Goal: Information Seeking & Learning: Check status

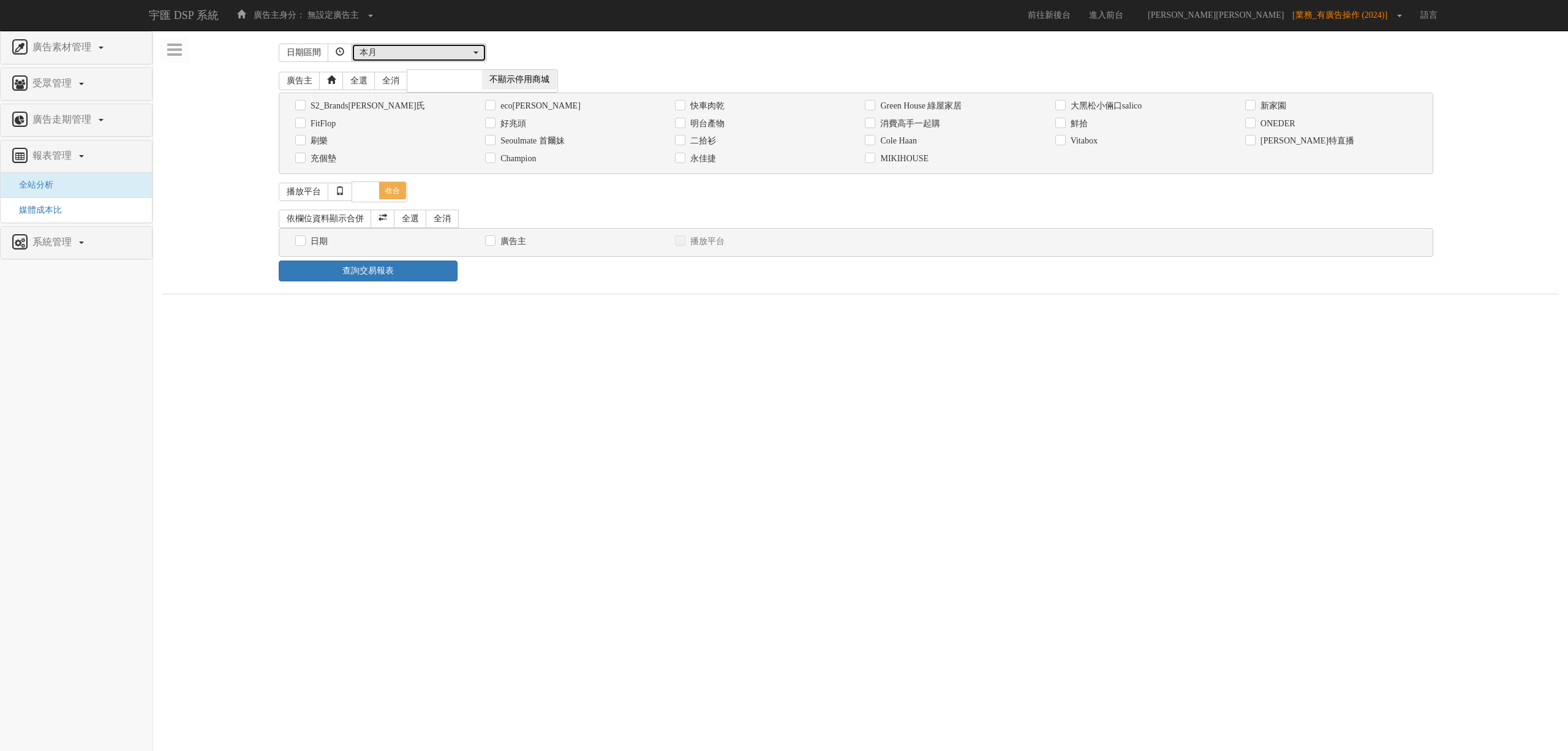
click at [431, 50] on div "本月" at bounding box center [415, 52] width 111 height 12
click at [510, 77] on span "不顯示停用商城" at bounding box center [519, 79] width 75 height 19
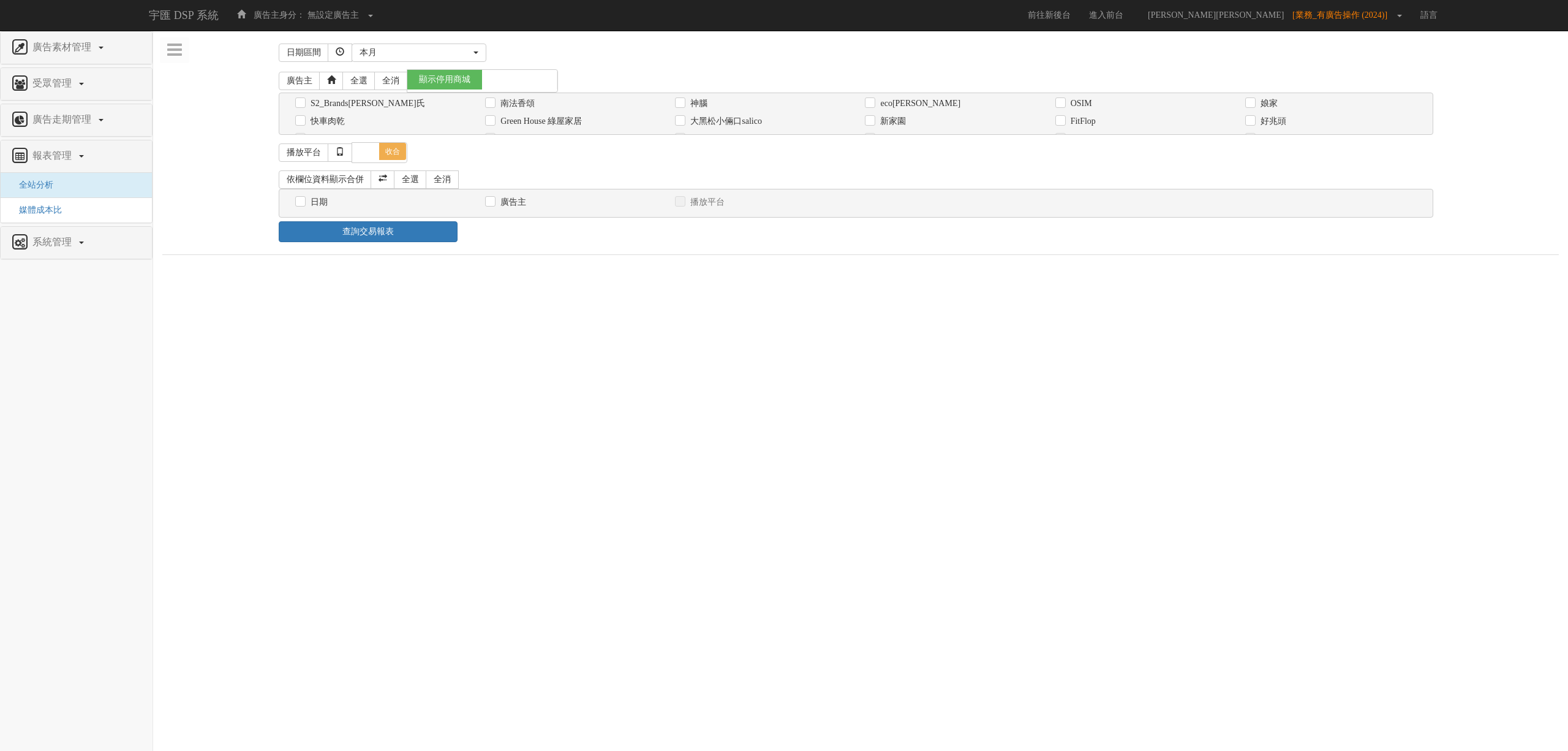
click at [615, 79] on div "廣告主 全選 全消 顯示停用商城 不顯示停用商城" at bounding box center [856, 81] width 1155 height 23
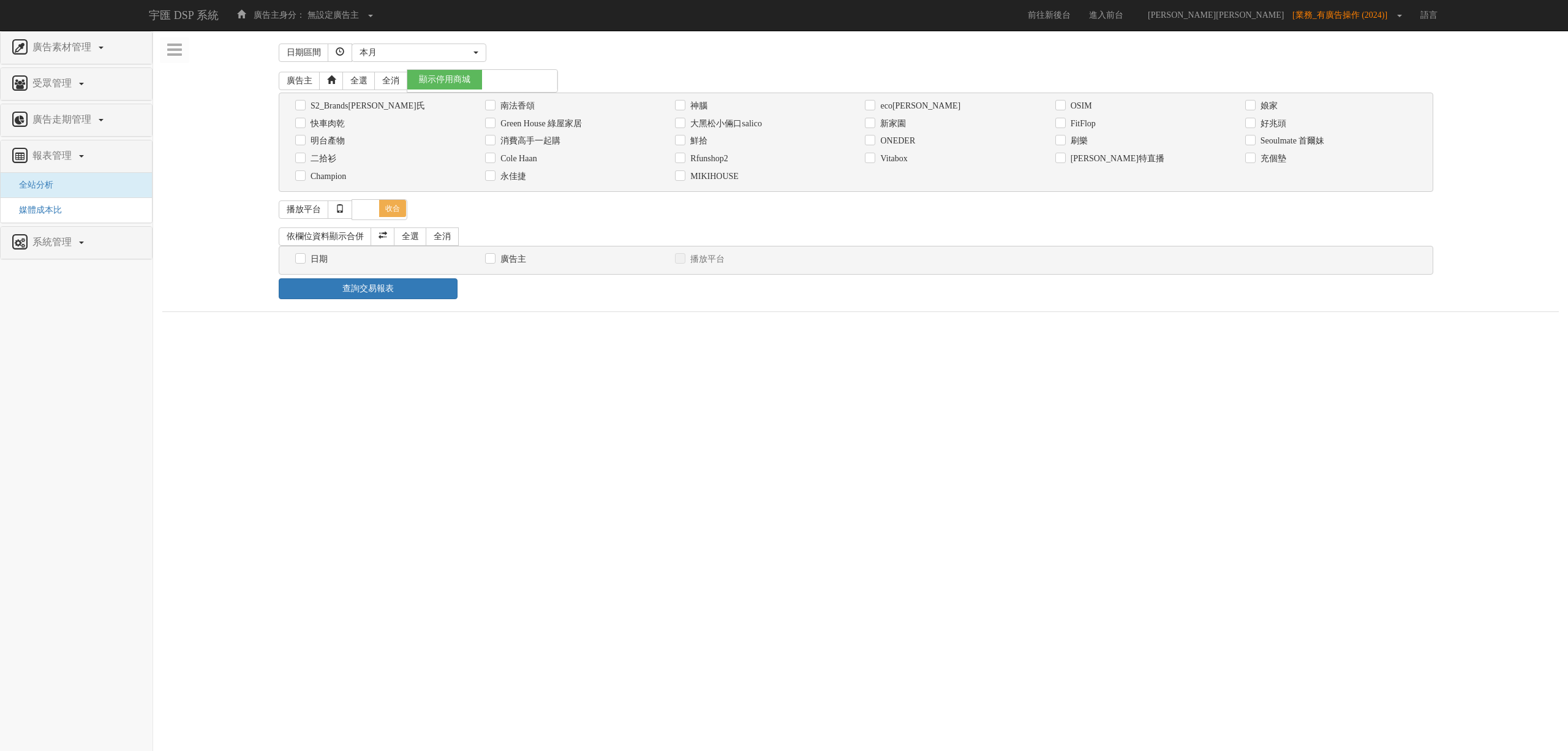
click at [806, 198] on div "播放平台 全選 全消 展開 收合 PC iPhone iPad Android 其它裝置" at bounding box center [861, 210] width 1164 height 28
click at [701, 231] on div "依欄位資料顯示合併 全選 全消" at bounding box center [856, 236] width 1155 height 19
drag, startPoint x: 760, startPoint y: 216, endPoint x: 788, endPoint y: 376, distance: 162.4
click at [788, 324] on html "宇匯 DSP 系統 廣告主身分： 無設定廣告主 無設定廣告主 [101] S2_Brands[PERSON_NAME]氏 [177] 南法香頌 [270] 神…" at bounding box center [784, 162] width 1568 height 324
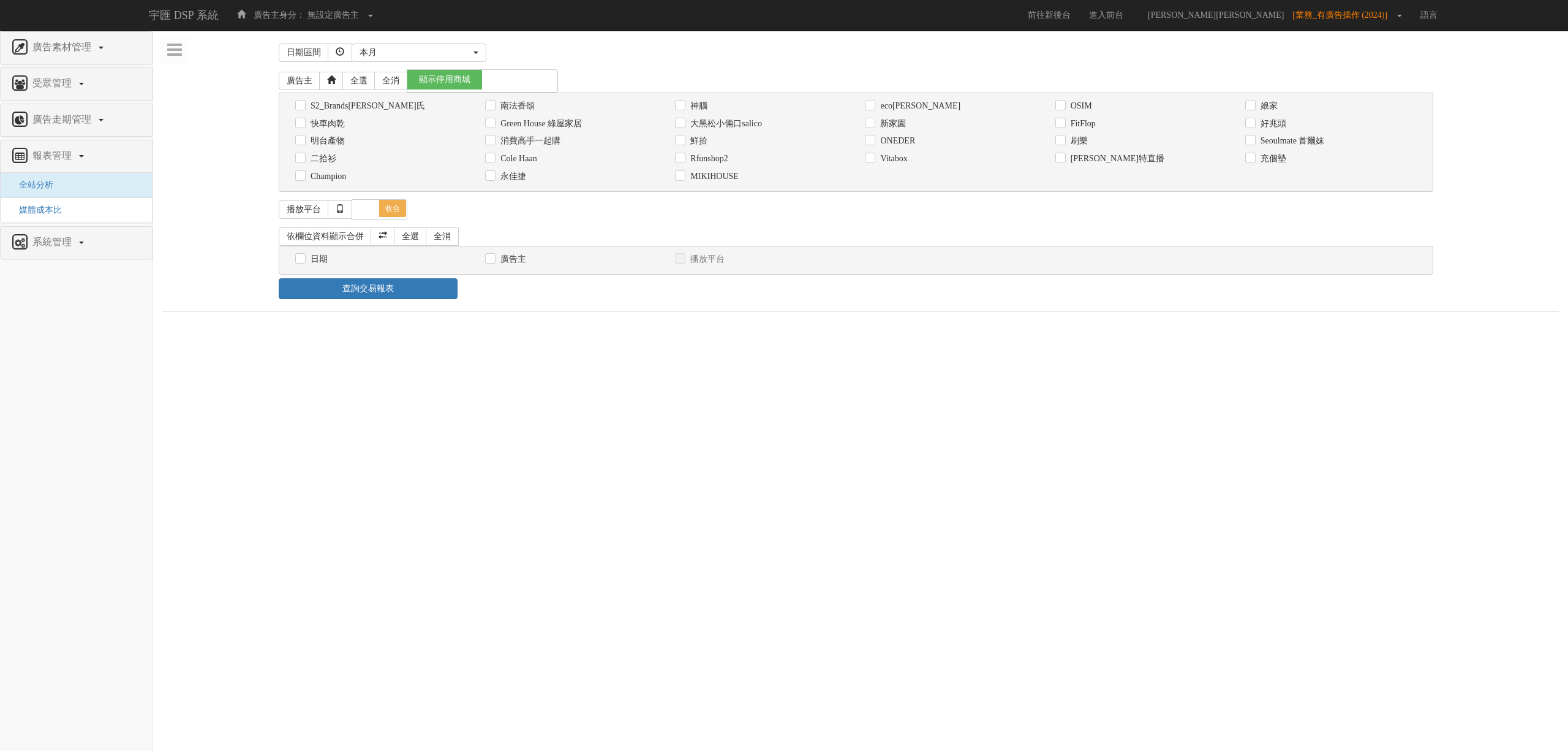
click at [713, 265] on label "播放平台" at bounding box center [706, 259] width 37 height 12
drag, startPoint x: 729, startPoint y: 220, endPoint x: 716, endPoint y: 339, distance: 119.7
click at [716, 324] on html "宇匯 DSP 系統 廣告主身分： 無設定廣告主 無設定廣告主 [101] S2_Brands[PERSON_NAME]氏 [177] 南法香頌 [270] 神…" at bounding box center [784, 162] width 1568 height 324
click at [498, 79] on span at bounding box center [519, 79] width 75 height 19
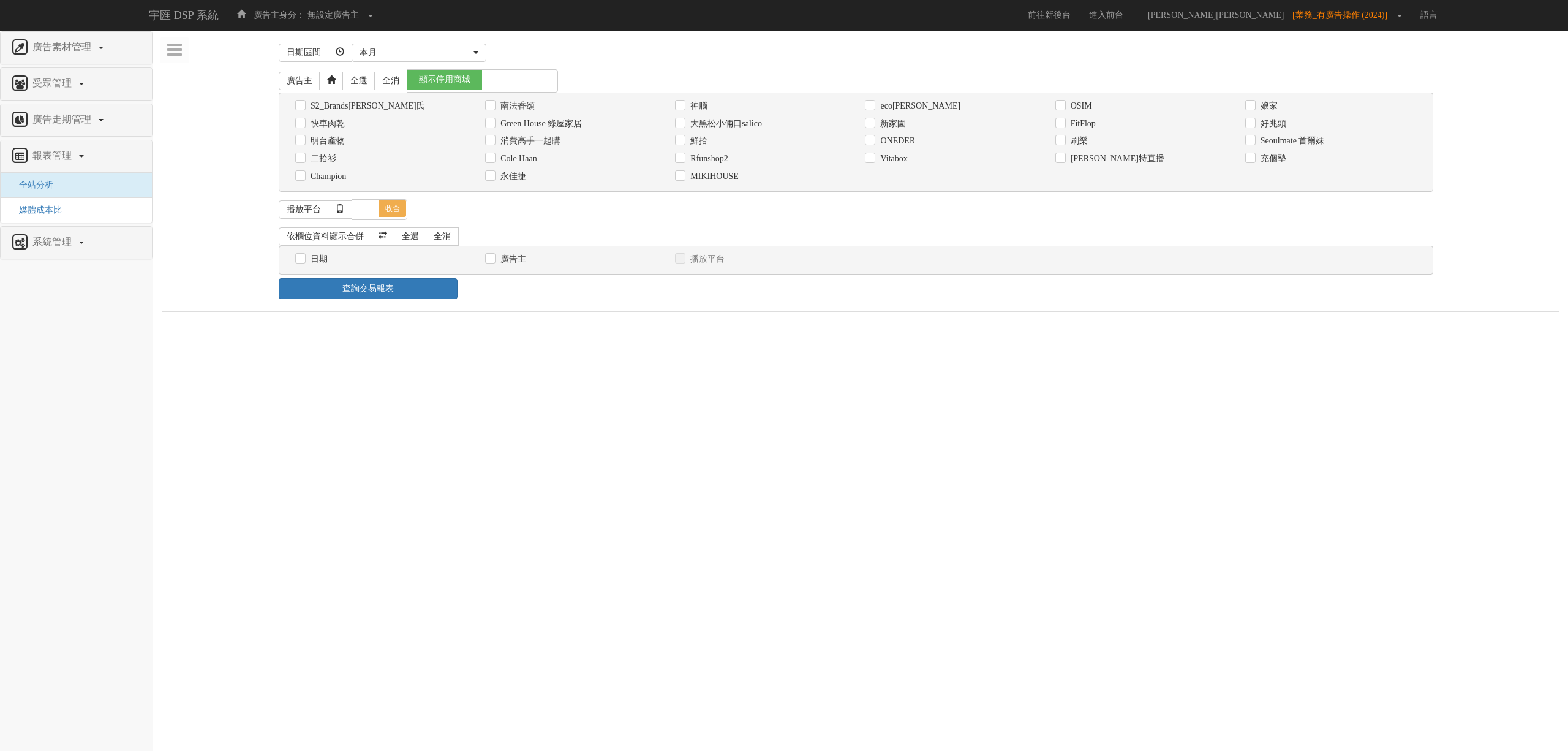
checkbox input "false"
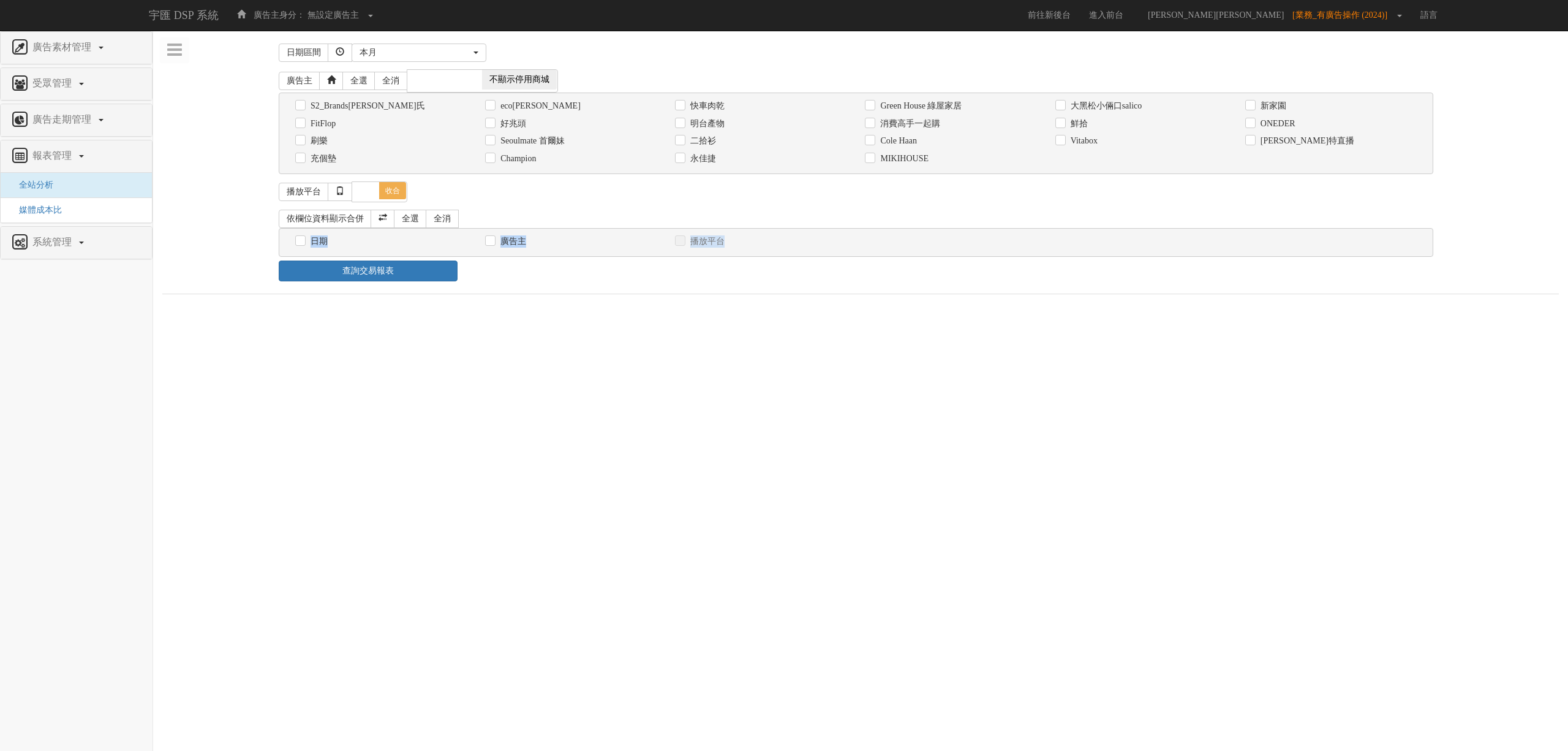
drag, startPoint x: 831, startPoint y: 211, endPoint x: 845, endPoint y: 289, distance: 79.2
click at [845, 287] on div "日期區間 [DATE] 本[PERSON_NAME] 本月 上月 過去7天 過去14天 過去30天 指定日期 本月 [DATE] 本[PERSON_NAME]…" at bounding box center [861, 167] width 1397 height 254
click at [846, 290] on div "日期區間 [DATE] 本[PERSON_NAME] 本月 上月 過去7天 過去14天 過去30天 指定日期 本月 [DATE] 本[PERSON_NAME]…" at bounding box center [861, 167] width 1397 height 254
